Goal: Information Seeking & Learning: Learn about a topic

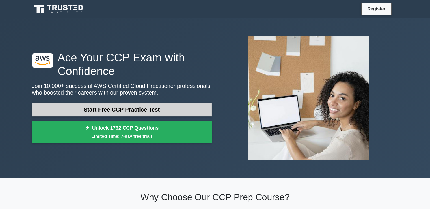
click at [157, 108] on link "Start Free CCP Practice Test" at bounding box center [122, 110] width 180 height 14
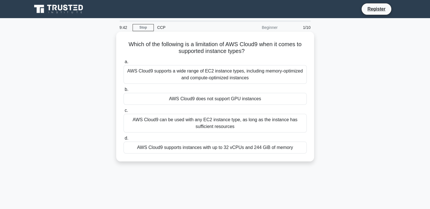
click at [223, 150] on div "AWS Cloud9 supports instances with up to 32 vCPUs and 244 GiB of memory" at bounding box center [215, 147] width 183 height 12
click at [124, 140] on input "d. AWS Cloud9 supports instances with up to 32 vCPUs and 244 GiB of memory" at bounding box center [124, 138] width 0 height 4
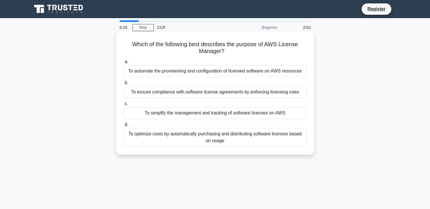
click at [203, 91] on div "To ensure compliance with software license agreements by enforcing licensing ru…" at bounding box center [215, 92] width 183 height 12
click at [124, 85] on input "b. To ensure compliance with software license agreements by enforcing licensing…" at bounding box center [124, 83] width 0 height 4
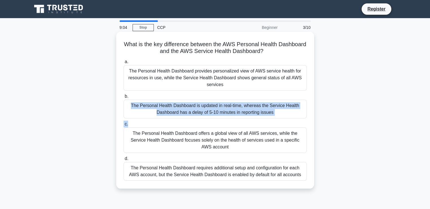
drag, startPoint x: 250, startPoint y: 92, endPoint x: 239, endPoint y: 121, distance: 30.5
click at [239, 121] on div "a. The Personal Health Dashboard provides personalized view of AWS service heal…" at bounding box center [215, 119] width 190 height 124
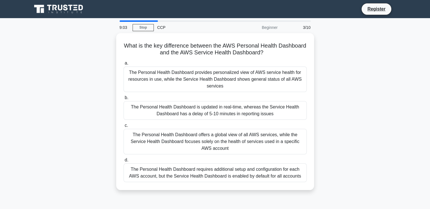
click at [345, 131] on div "What is the key difference between the AWS Personal Health Dashboard and the AW…" at bounding box center [215, 115] width 373 height 164
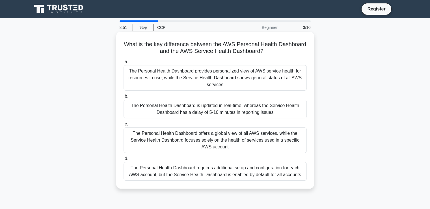
click at [231, 135] on div "The Personal Health Dashboard offers a global view of all AWS services, while t…" at bounding box center [215, 139] width 183 height 25
click at [124, 126] on input "c. The Personal Health Dashboard offers a global view of all AWS services, whil…" at bounding box center [124, 124] width 0 height 4
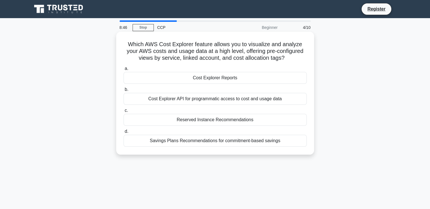
click at [239, 77] on div "Cost Explorer Reports" at bounding box center [215, 78] width 183 height 12
click at [124, 70] on input "a. Cost Explorer Reports" at bounding box center [124, 69] width 0 height 4
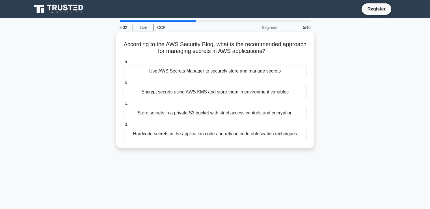
click at [247, 95] on div "Encrypt secrets using AWS KMS and store them in environment variables" at bounding box center [215, 92] width 183 height 12
click at [124, 85] on input "b. Encrypt secrets using AWS KMS and store them in environment variables" at bounding box center [124, 83] width 0 height 4
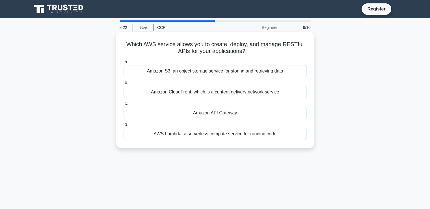
click at [235, 116] on div "Amazon API Gateway" at bounding box center [215, 113] width 183 height 12
click at [124, 106] on input "c. Amazon API Gateway" at bounding box center [124, 104] width 0 height 4
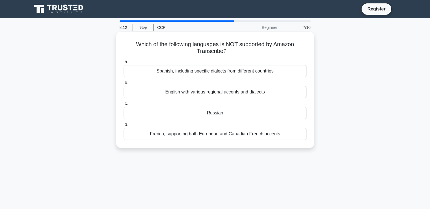
click at [239, 91] on div "English with various regional accents and dialects" at bounding box center [215, 92] width 183 height 12
click at [124, 85] on input "b. English with various regional accents and dialects" at bounding box center [124, 83] width 0 height 4
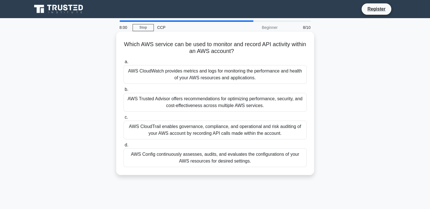
click at [237, 128] on div "AWS CloudTrail enables governance, compliance, and operational and risk auditin…" at bounding box center [215, 130] width 183 height 19
click at [124, 119] on input "c. AWS CloudTrail enables governance, compliance, and operational and risk audi…" at bounding box center [124, 117] width 0 height 4
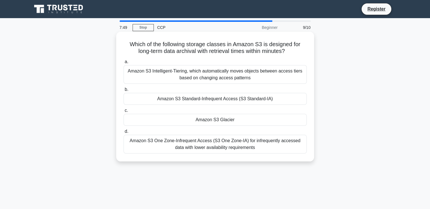
click at [229, 100] on div "Amazon S3 Standard-Infrequent Access (S3 Standard-IA)" at bounding box center [215, 99] width 183 height 12
click at [124, 91] on input "b. Amazon S3 Standard-Infrequent Access (S3 Standard-IA)" at bounding box center [124, 90] width 0 height 4
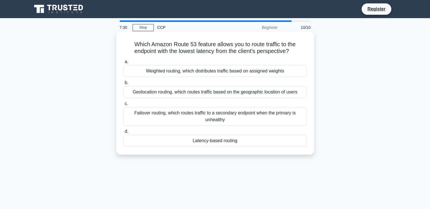
click at [214, 140] on div "Latency-based routing" at bounding box center [215, 141] width 183 height 12
click at [124, 133] on input "d. Latency-based routing" at bounding box center [124, 132] width 0 height 4
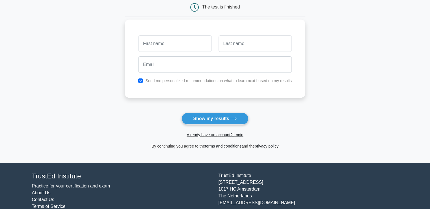
scroll to position [75, 0]
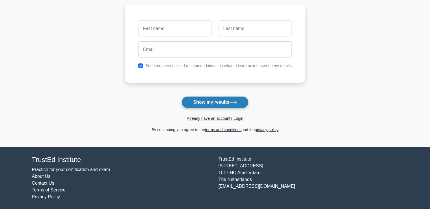
click at [235, 101] on icon at bounding box center [233, 102] width 8 height 3
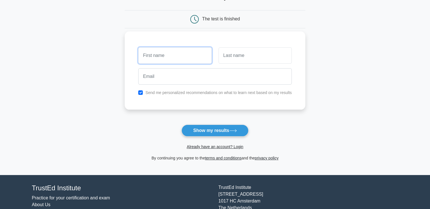
scroll to position [19, 0]
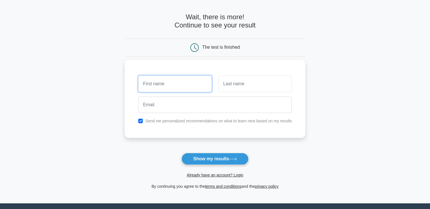
click at [183, 83] on input "text" at bounding box center [174, 84] width 73 height 16
type input "XYZ"
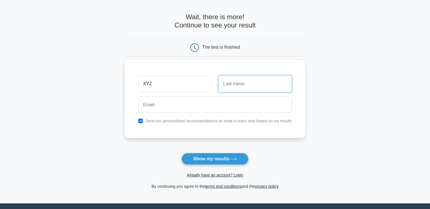
click at [255, 80] on input "text" at bounding box center [255, 84] width 73 height 16
type input "a"
type input "AB"
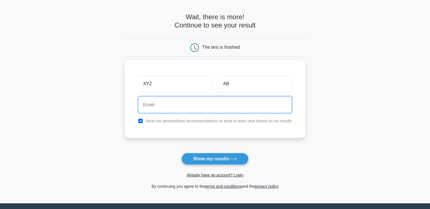
click at [213, 108] on input "email" at bounding box center [215, 104] width 154 height 16
paste input "tihof90972@bitfami.com"
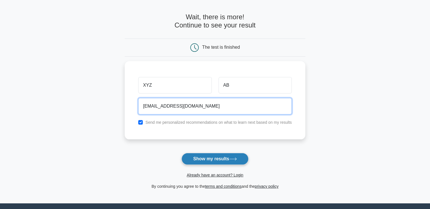
type input "tihof90972@bitfami.com"
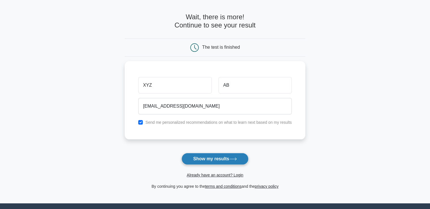
click at [227, 158] on button "Show my results" at bounding box center [215, 159] width 67 height 12
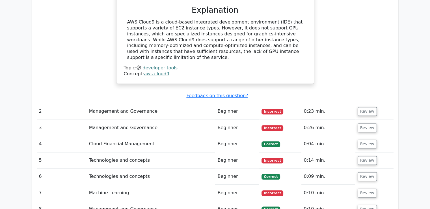
scroll to position [628, 0]
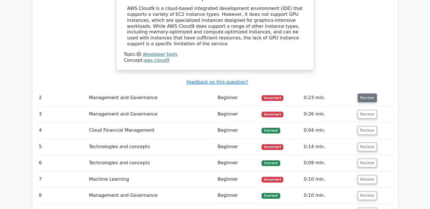
click at [366, 93] on button "Review" at bounding box center [367, 97] width 19 height 9
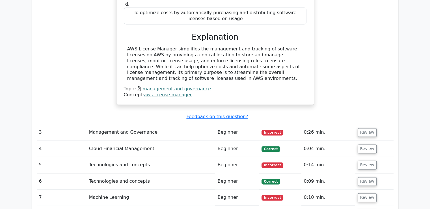
scroll to position [830, 0]
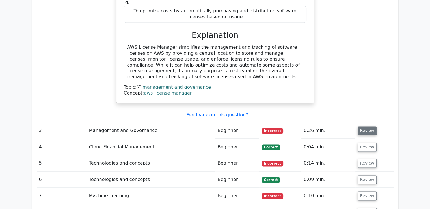
click at [363, 126] on button "Review" at bounding box center [367, 130] width 19 height 9
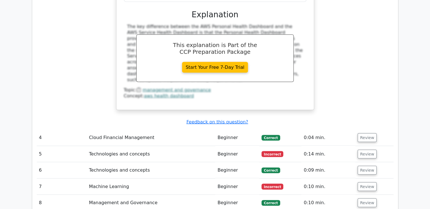
scroll to position [1120, 0]
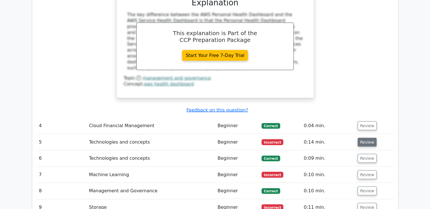
click at [366, 138] on button "Review" at bounding box center [367, 142] width 19 height 9
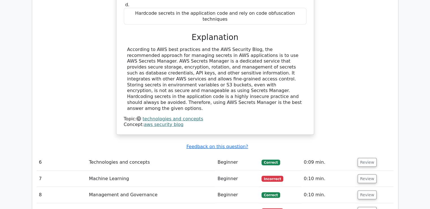
scroll to position [1369, 0]
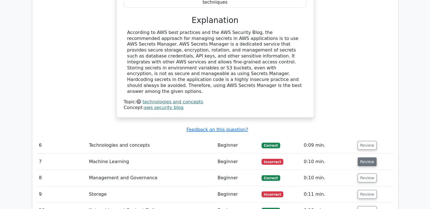
click at [368, 157] on button "Review" at bounding box center [367, 161] width 19 height 9
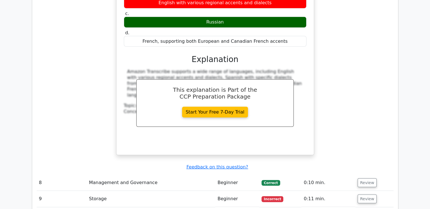
scroll to position [1596, 0]
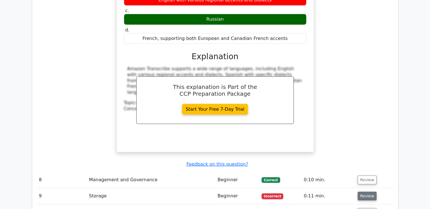
click at [368, 192] on button "Review" at bounding box center [367, 196] width 19 height 9
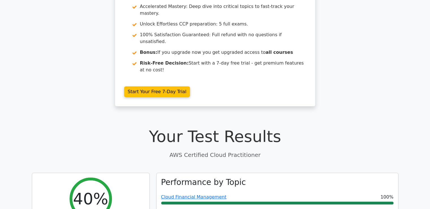
scroll to position [0, 0]
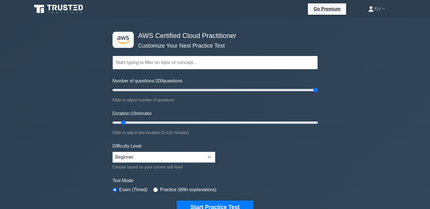
drag, startPoint x: 121, startPoint y: 89, endPoint x: 366, endPoint y: 61, distance: 246.1
type input "200"
click at [318, 87] on input "Number of questions: 200 questions" at bounding box center [215, 90] width 205 height 7
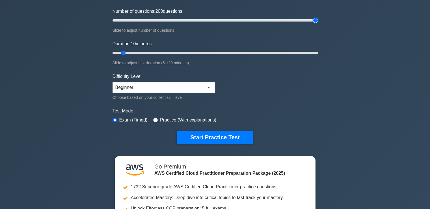
scroll to position [68, 0]
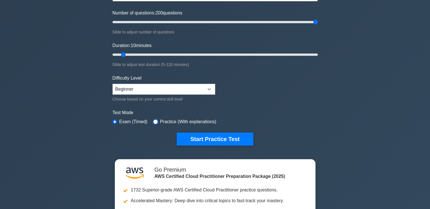
click at [153, 120] on input "radio" at bounding box center [155, 121] width 5 height 5
radio input "true"
click at [185, 54] on input "Duration: 45 minutes" at bounding box center [215, 54] width 205 height 7
click at [314, 54] on input "Duration: 45 minutes" at bounding box center [215, 54] width 205 height 7
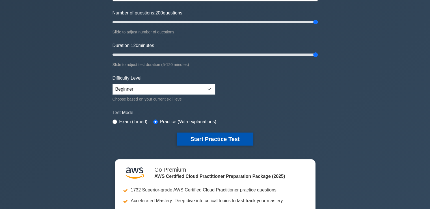
click at [236, 137] on button "Start Practice Test" at bounding box center [215, 138] width 76 height 13
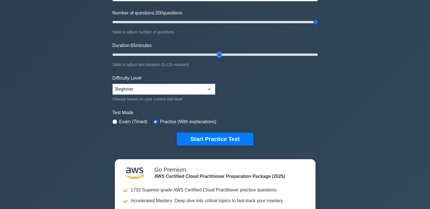
type input "65"
click at [217, 53] on input "Duration: 65 minutes" at bounding box center [215, 54] width 205 height 7
click at [220, 22] on input "Number of questions: 110 questions" at bounding box center [215, 22] width 205 height 7
click at [189, 23] on input "Number of questions: 110 questions" at bounding box center [215, 22] width 205 height 7
type input "65"
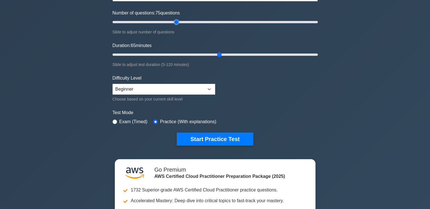
click at [175, 22] on input "Number of questions: 75 questions" at bounding box center [215, 22] width 205 height 7
click at [258, 55] on input "Duration: 65 minutes" at bounding box center [215, 54] width 205 height 7
click at [282, 54] on input "Duration: 85 minutes" at bounding box center [215, 54] width 205 height 7
drag, startPoint x: 282, startPoint y: 53, endPoint x: 278, endPoint y: 54, distance: 3.2
click at [278, 54] on input "Duration: 100 minutes" at bounding box center [215, 54] width 205 height 7
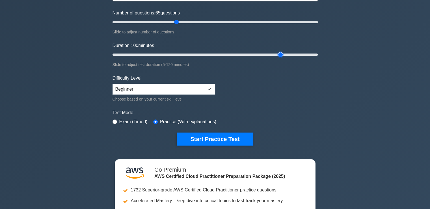
drag, startPoint x: 280, startPoint y: 54, endPoint x: 277, endPoint y: 56, distance: 2.9
click at [277, 56] on input "Duration: 100 minutes" at bounding box center [215, 54] width 205 height 7
type input "95"
click at [273, 53] on input "Duration: 100 minutes" at bounding box center [215, 54] width 205 height 7
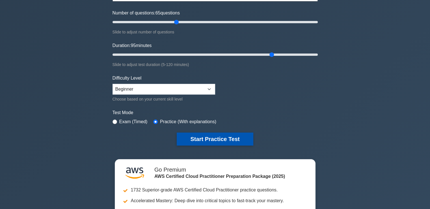
click at [188, 135] on button "Start Practice Test" at bounding box center [215, 138] width 76 height 13
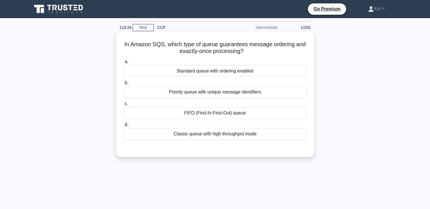
click at [201, 114] on div "FIFO (First-In-First-Out) queue" at bounding box center [215, 113] width 183 height 12
click at [124, 106] on input "c. FIFO (First-In-First-Out) queue" at bounding box center [124, 104] width 0 height 4
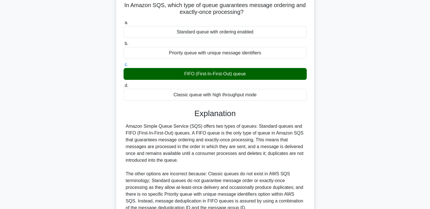
scroll to position [97, 0]
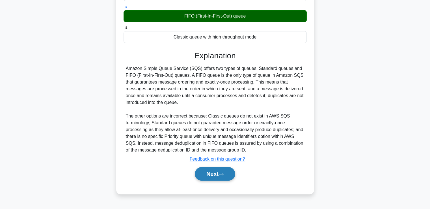
click at [210, 177] on button "Next" at bounding box center [215, 174] width 40 height 14
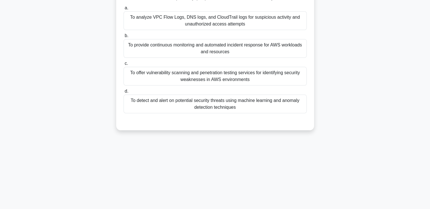
scroll to position [0, 0]
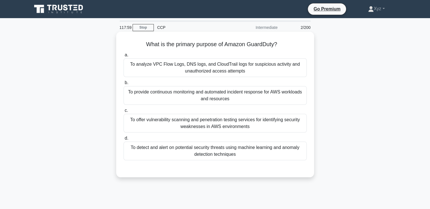
click at [194, 155] on div "To detect and alert on potential security threats using machine learning and an…" at bounding box center [215, 150] width 183 height 19
click at [124, 140] on input "d. To detect and alert on potential security threats using machine learning and…" at bounding box center [124, 138] width 0 height 4
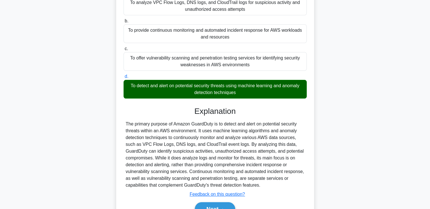
scroll to position [72, 0]
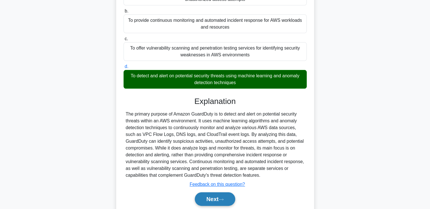
click at [217, 201] on button "Next" at bounding box center [215, 199] width 40 height 14
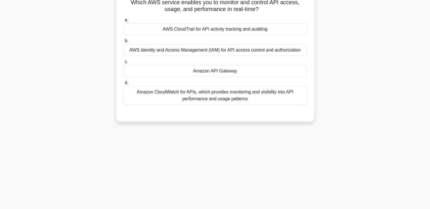
scroll to position [0, 0]
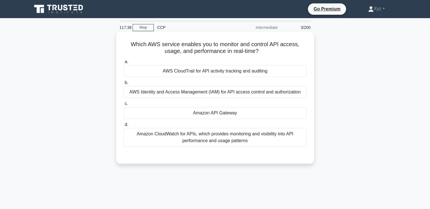
click at [239, 117] on div "Amazon API Gateway" at bounding box center [215, 113] width 183 height 12
click at [124, 106] on input "c. Amazon API Gateway" at bounding box center [124, 104] width 0 height 4
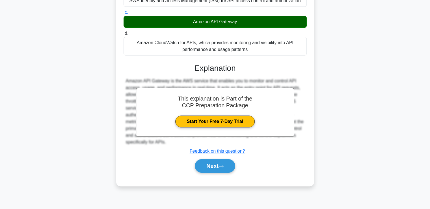
scroll to position [97, 0]
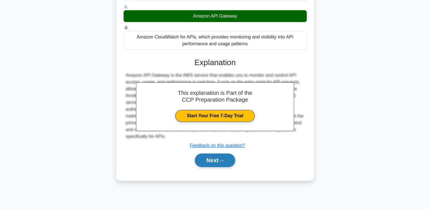
click at [223, 159] on icon at bounding box center [221, 160] width 5 height 3
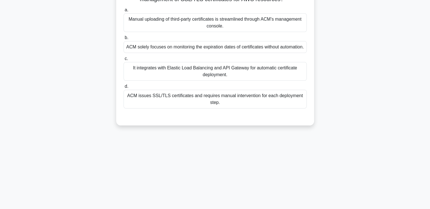
scroll to position [0, 0]
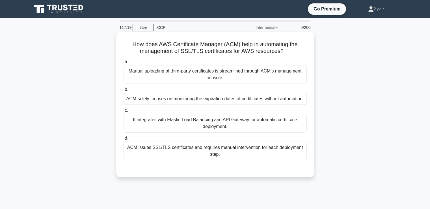
click at [211, 156] on div "ACM issues SSL/TLS certificates and requires manual intervention for each deplo…" at bounding box center [215, 150] width 183 height 19
click at [124, 140] on input "d. ACM issues SSL/TLS certificates and requires manual intervention for each de…" at bounding box center [124, 138] width 0 height 4
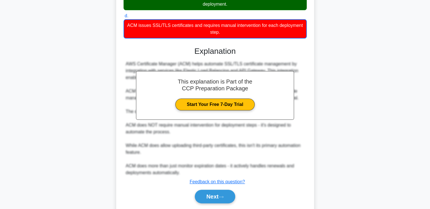
scroll to position [147, 0]
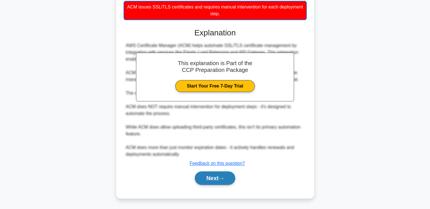
click at [224, 177] on icon at bounding box center [221, 178] width 5 height 3
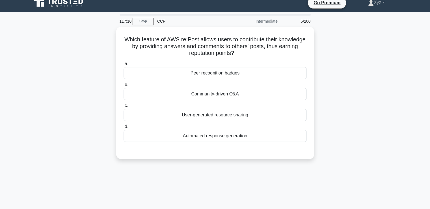
scroll to position [9, 0]
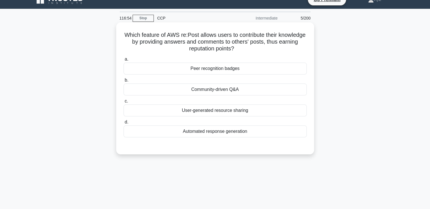
click at [234, 90] on div "Community-driven Q&A" at bounding box center [215, 89] width 183 height 12
click at [124, 82] on input "b. Community-driven Q&A" at bounding box center [124, 80] width 0 height 4
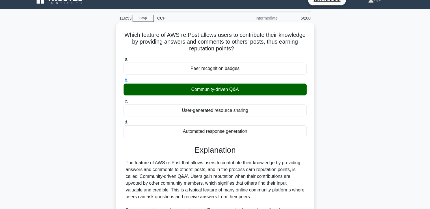
scroll to position [119, 0]
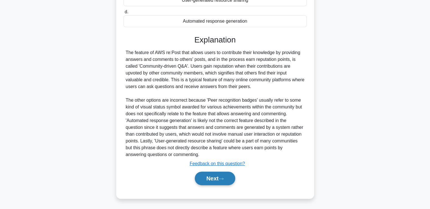
click at [212, 179] on button "Next" at bounding box center [215, 178] width 40 height 14
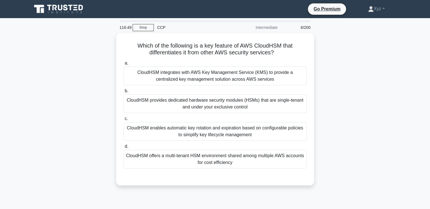
scroll to position [0, 0]
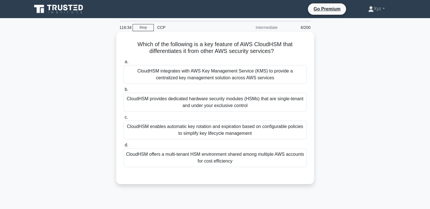
click at [231, 100] on div "CloudHSM provides dedicated hardware security modules (HSMs) that are single-te…" at bounding box center [215, 102] width 183 height 19
click at [124, 91] on input "b. CloudHSM provides dedicated hardware security modules (HSMs) that are single…" at bounding box center [124, 90] width 0 height 4
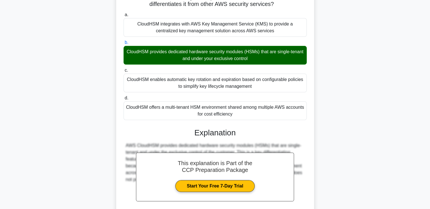
scroll to position [99, 0]
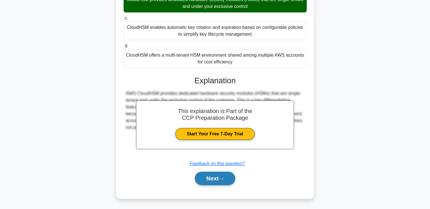
click at [224, 177] on icon at bounding box center [221, 178] width 5 height 3
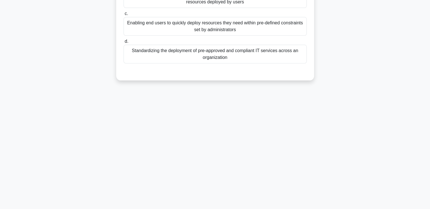
scroll to position [0, 0]
